Goal: Information Seeking & Learning: Learn about a topic

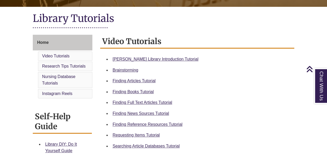
scroll to position [113, 0]
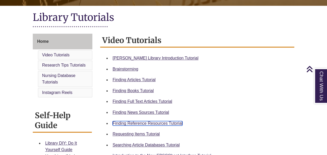
click at [160, 124] on link "Finding Reference Resources Tutorial" at bounding box center [148, 123] width 70 height 4
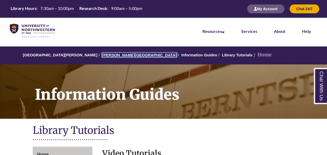
click at [116, 55] on link "[PERSON_NAME][GEOGRAPHIC_DATA]" at bounding box center [139, 55] width 74 height 4
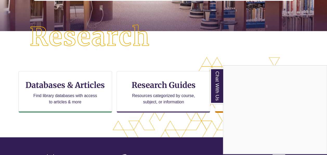
scroll to position [128, 0]
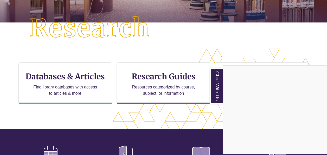
click at [63, 77] on div "Chat With Us" at bounding box center [163, 77] width 327 height 155
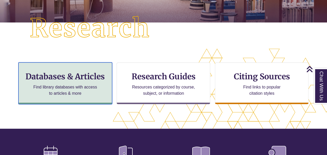
click at [76, 77] on h3 "Databases & Articles" at bounding box center [65, 76] width 85 height 10
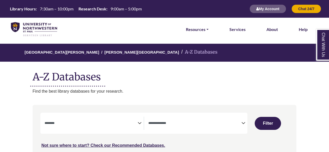
select select "Database Subject Filter"
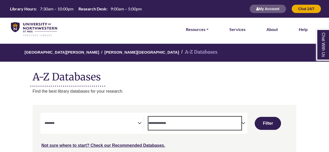
click at [239, 124] on textarea "Search" at bounding box center [194, 124] width 93 height 4
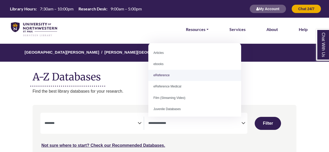
select select "*****"
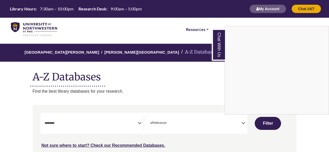
click at [132, 127] on div "Chat With Us" at bounding box center [164, 76] width 329 height 152
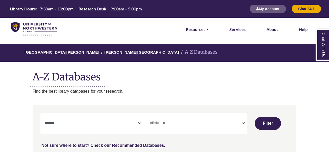
click at [140, 122] on icon "Search filters" at bounding box center [139, 122] width 4 height 8
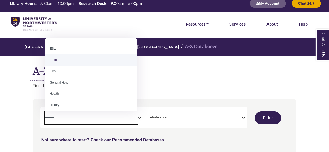
scroll to position [190, 0]
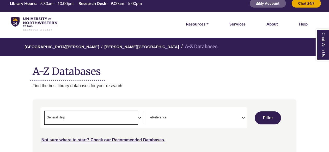
select select "*****"
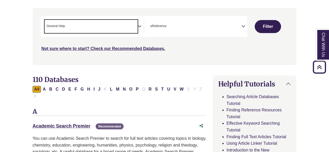
scroll to position [95, 0]
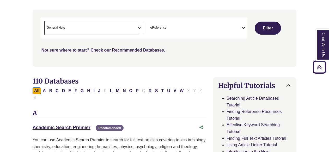
click at [134, 28] on span "× General Help" at bounding box center [91, 27] width 93 height 13
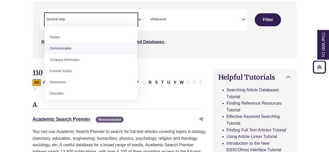
scroll to position [102, 0]
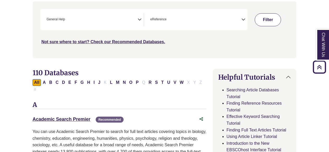
click at [264, 15] on button "Filter" at bounding box center [267, 19] width 26 height 13
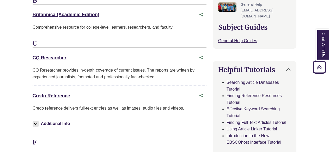
scroll to position [210, 0]
click at [50, 93] on link "Credo Reference This link opens in a new window" at bounding box center [51, 95] width 37 height 5
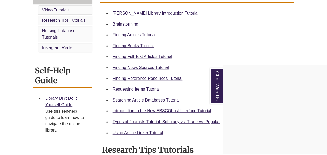
scroll to position [157, 0]
click at [133, 67] on div "Chat With Us" at bounding box center [163, 77] width 327 height 155
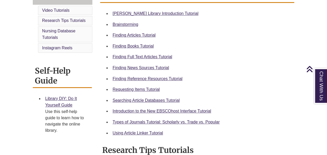
click at [144, 70] on div "Finding News Sources Tutorial" at bounding box center [202, 67] width 178 height 7
click at [144, 67] on link "Finding News Sources Tutorial" at bounding box center [141, 67] width 56 height 4
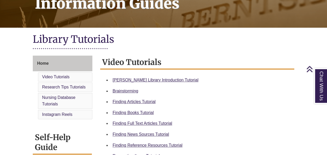
scroll to position [94, 0]
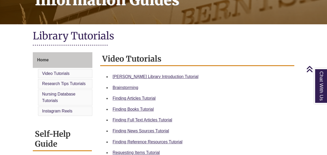
drag, startPoint x: 92, startPoint y: 106, endPoint x: 201, endPoint y: 73, distance: 113.8
click at [201, 73] on li "[PERSON_NAME] Library Introduction Tutorial" at bounding box center [202, 76] width 182 height 11
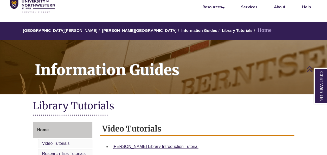
scroll to position [22, 0]
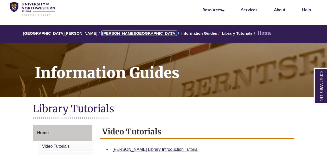
click at [109, 34] on link "[PERSON_NAME][GEOGRAPHIC_DATA]" at bounding box center [139, 33] width 74 height 4
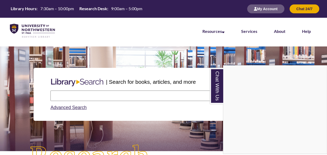
click at [124, 93] on div "Chat With Us" at bounding box center [163, 77] width 327 height 155
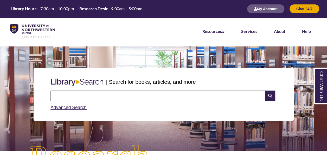
click at [143, 100] on input "text" at bounding box center [158, 95] width 215 height 10
type input "**********"
